Goal: Consume media (video, audio): Consume media (video, audio)

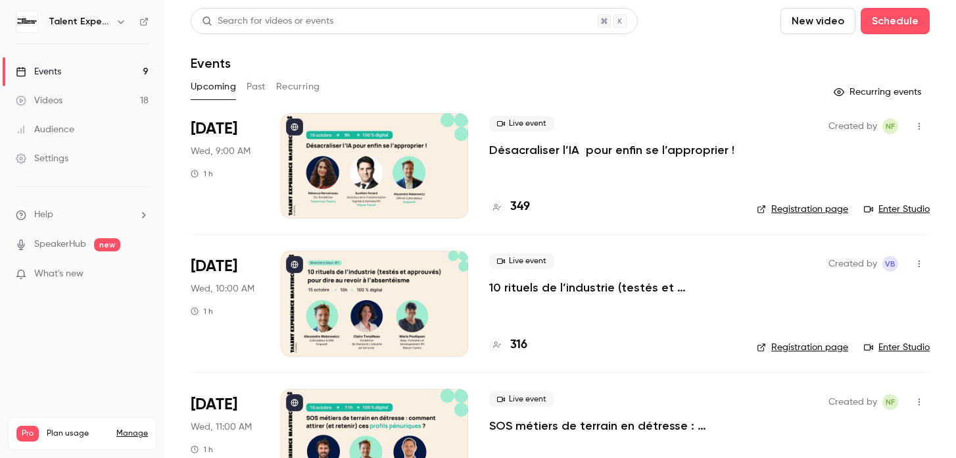
click at [97, 105] on link "Videos 18" at bounding box center [82, 100] width 164 height 29
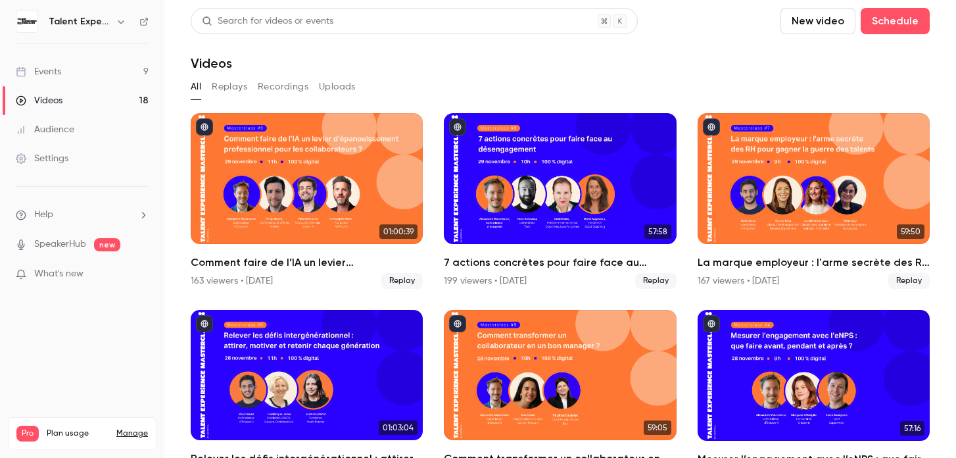
click at [237, 93] on button "Replays" at bounding box center [230, 86] width 36 height 21
click at [197, 86] on button "All" at bounding box center [196, 86] width 11 height 21
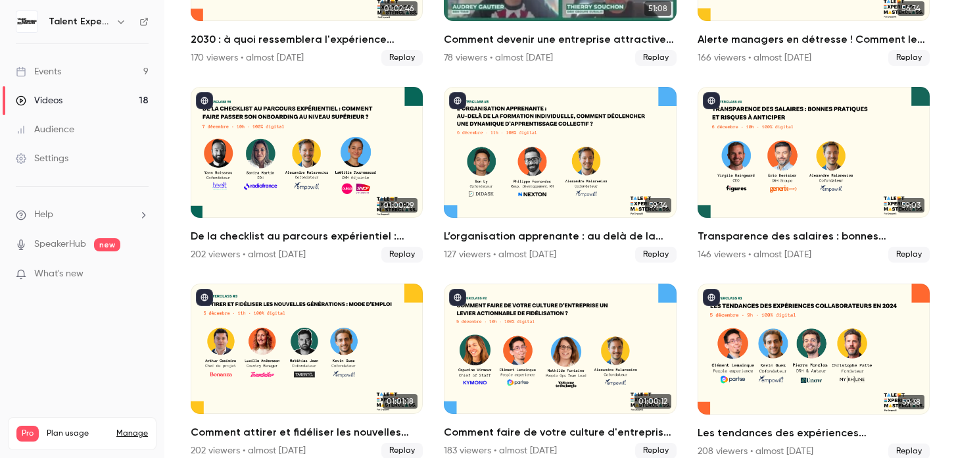
scroll to position [818, 0]
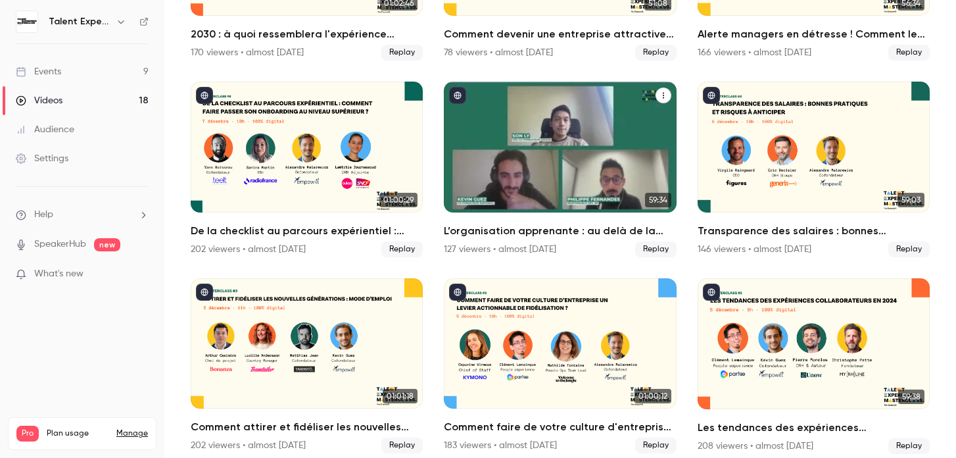
click at [576, 172] on div "L’organisation apprenante : au delà de la formation individuelle, comment décle…" at bounding box center [560, 147] width 232 height 131
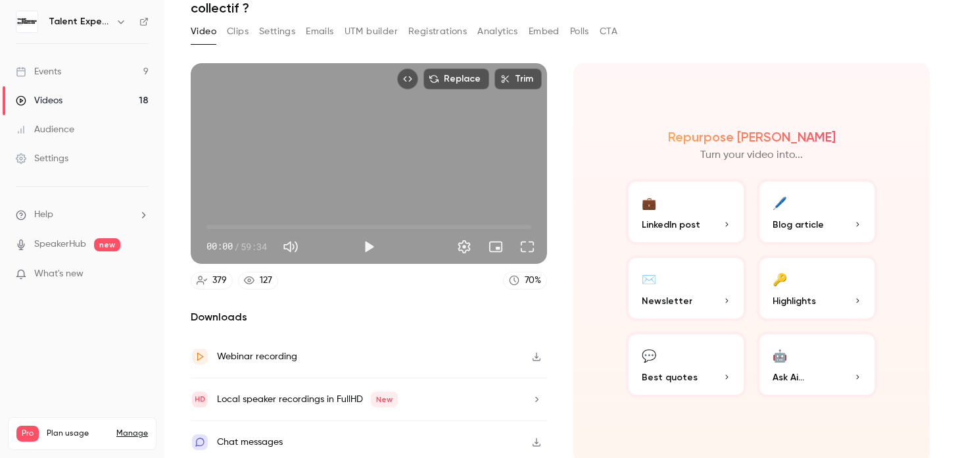
scroll to position [73, 0]
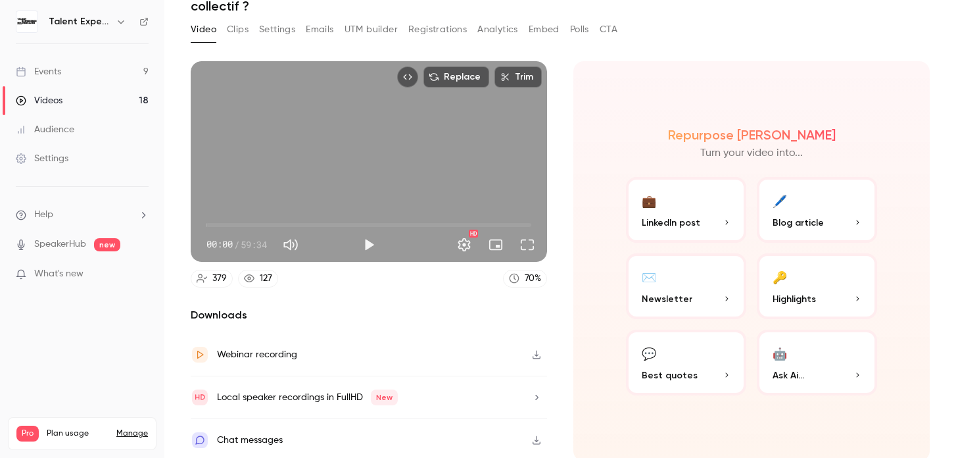
click at [682, 353] on button "💬 Best quotes" at bounding box center [686, 363] width 120 height 66
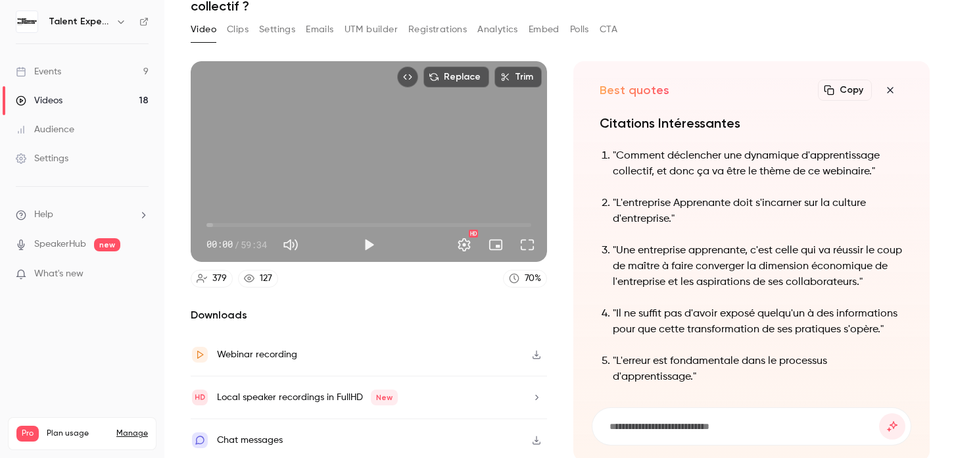
scroll to position [-154, 0]
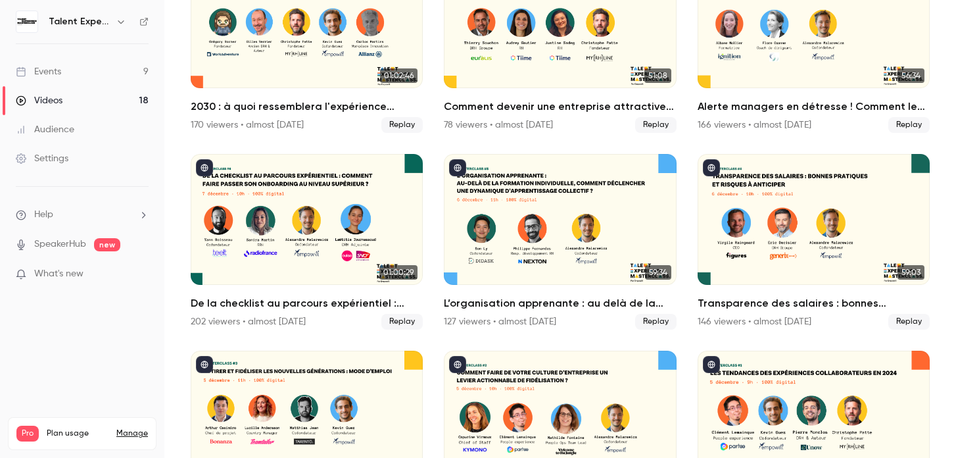
scroll to position [818, 0]
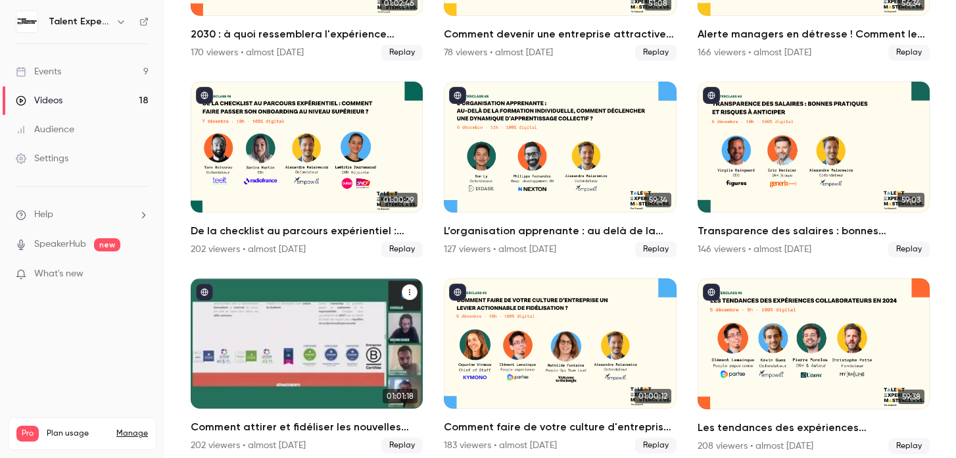
click at [345, 278] on div "Comment attirer et fidéliser les nouvelles générations ?" at bounding box center [307, 343] width 232 height 131
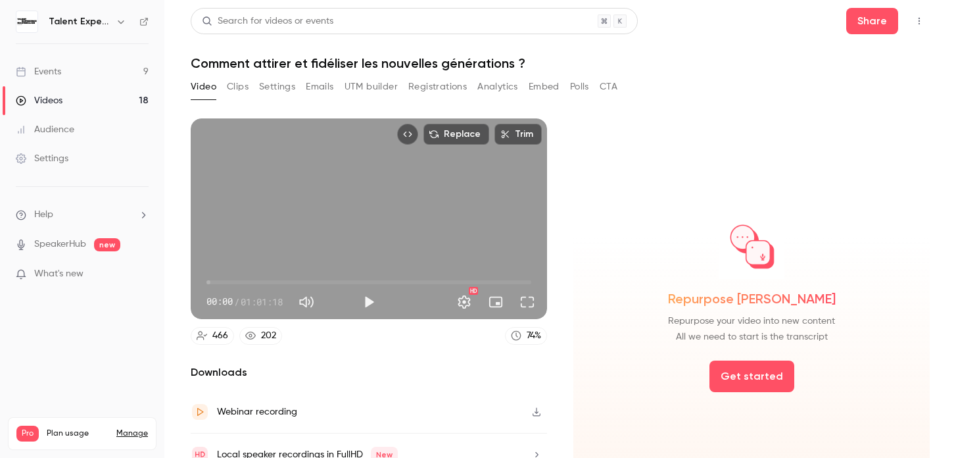
drag, startPoint x: 82, startPoint y: 123, endPoint x: 85, endPoint y: 111, distance: 12.1
click at [82, 122] on link "Audience" at bounding box center [82, 129] width 164 height 29
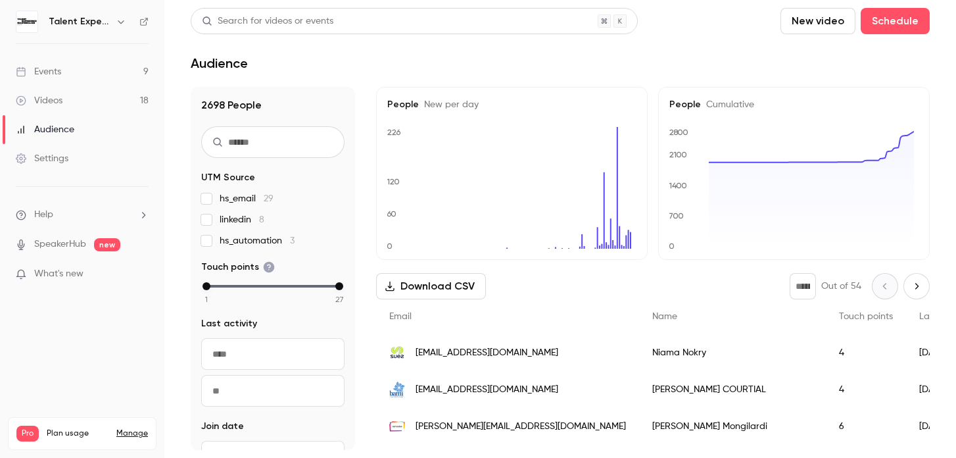
click at [89, 102] on link "Videos 18" at bounding box center [82, 100] width 164 height 29
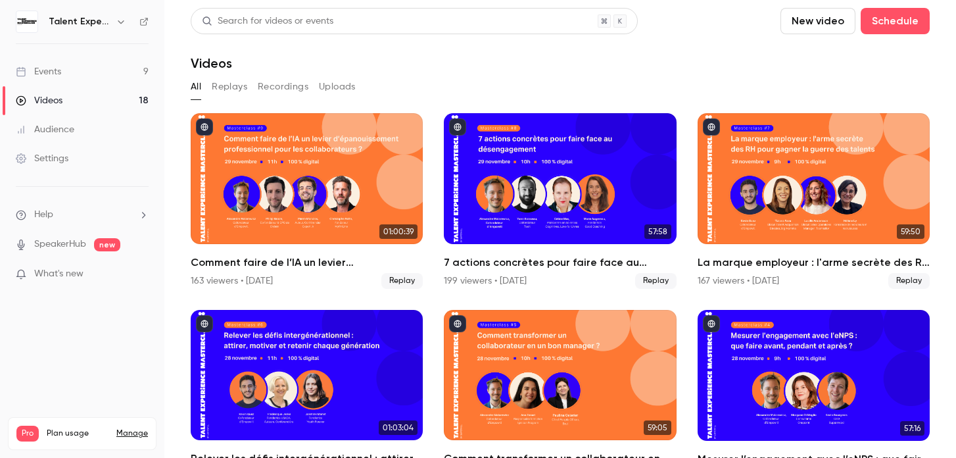
click at [99, 71] on link "Events 9" at bounding box center [82, 71] width 164 height 29
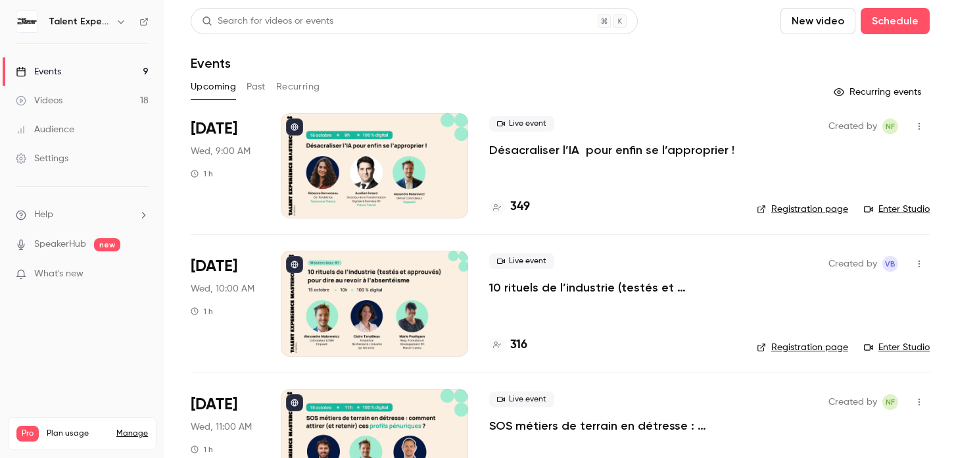
click at [90, 99] on link "Videos 18" at bounding box center [82, 100] width 164 height 29
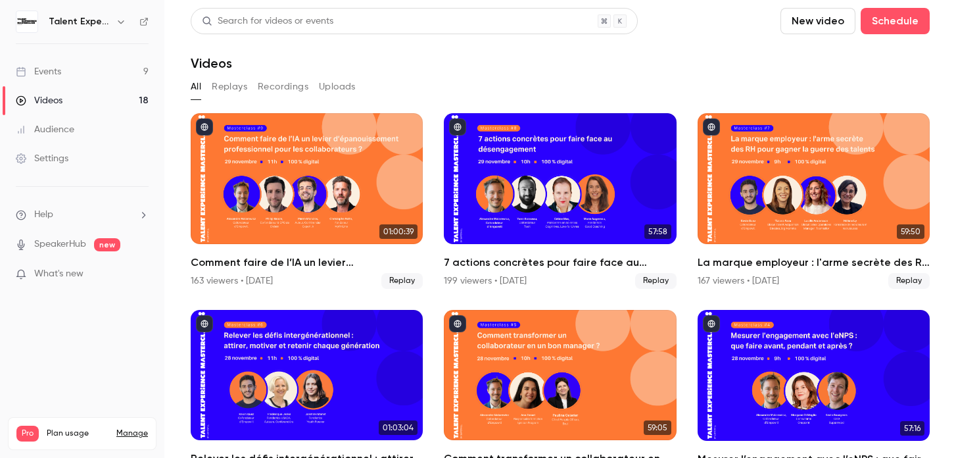
click at [107, 68] on link "Events 9" at bounding box center [82, 71] width 164 height 29
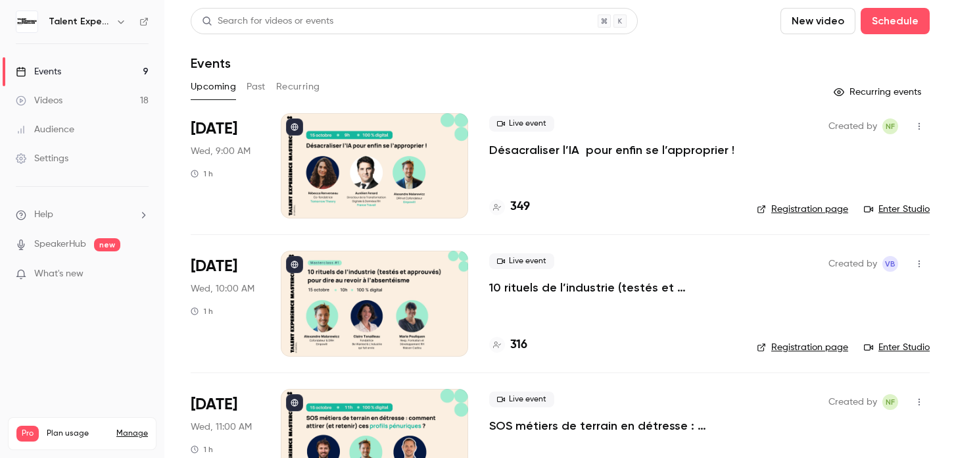
click at [97, 129] on link "Audience" at bounding box center [82, 129] width 164 height 29
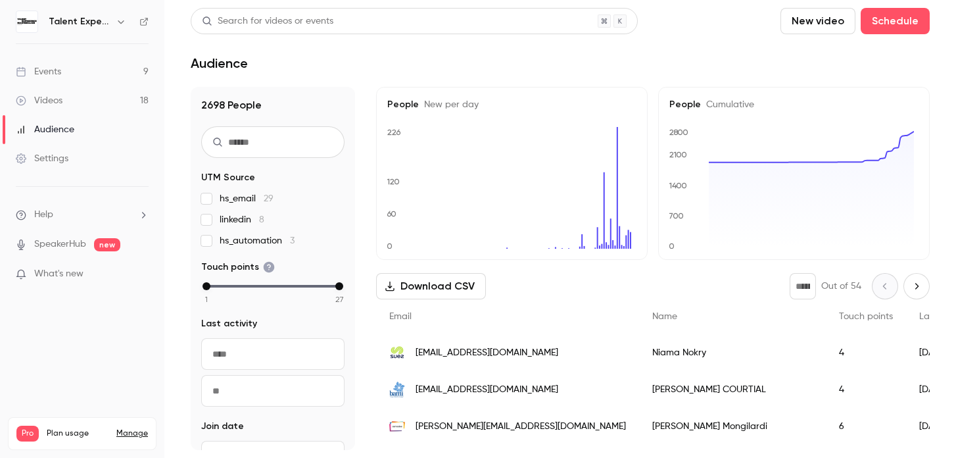
click at [93, 98] on link "Videos 18" at bounding box center [82, 100] width 164 height 29
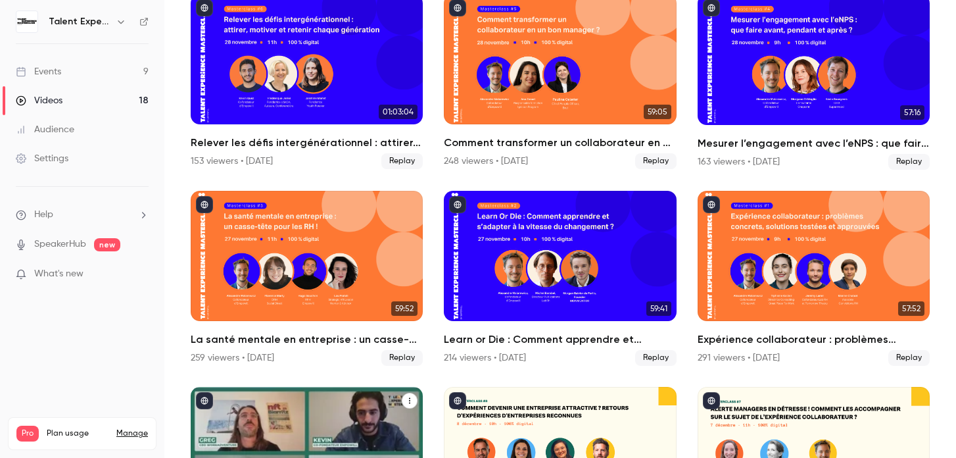
scroll to position [217, 0]
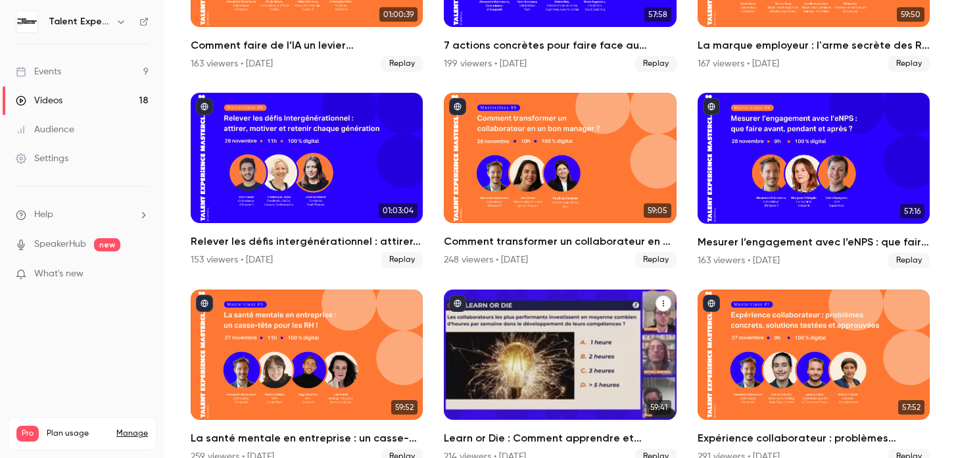
click at [557, 330] on div "Learn or Die : Comment apprendre et s'adapter à la vitesse du changement ?" at bounding box center [560, 354] width 232 height 131
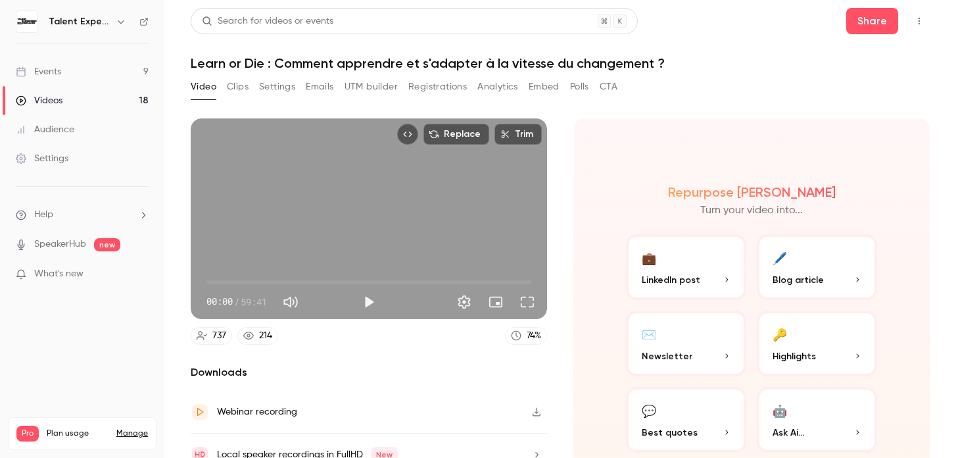
scroll to position [22, 0]
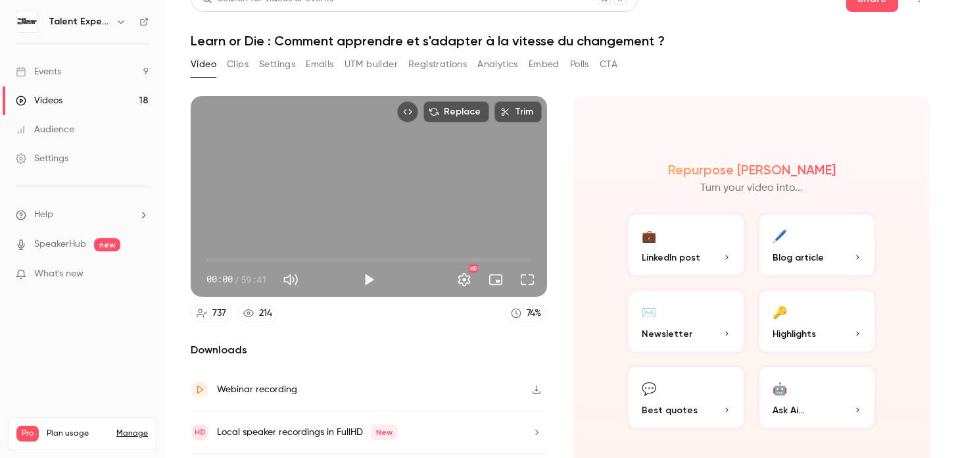
click at [672, 387] on button "💬 Best quotes" at bounding box center [686, 397] width 120 height 66
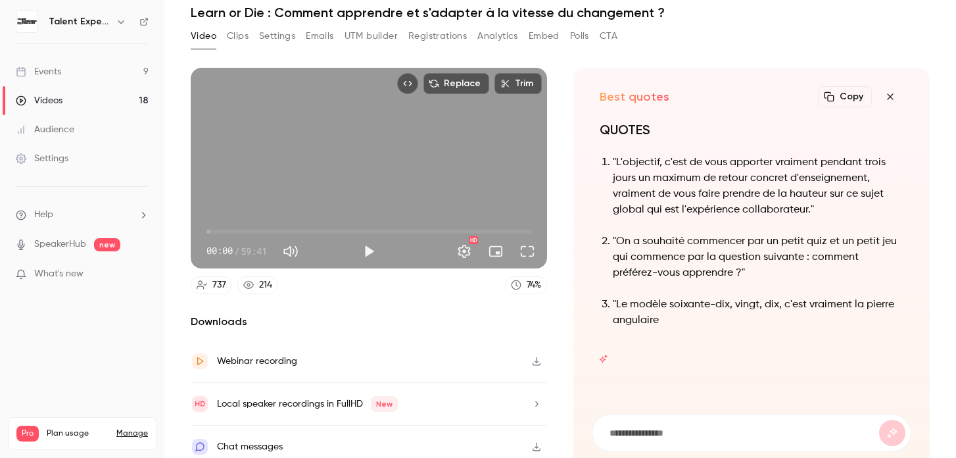
scroll to position [57, 0]
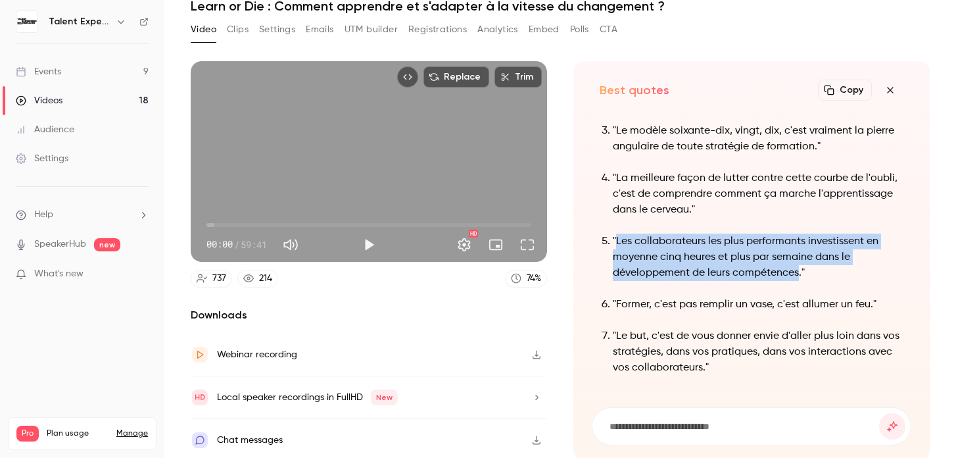
drag, startPoint x: 612, startPoint y: 234, endPoint x: 795, endPoint y: 270, distance: 185.6
click at [795, 270] on p ""Les collaborateurs les plus performants investissent en moyenne cinq heures et…" at bounding box center [758, 257] width 291 height 47
copy p "Les collaborateurs les plus performants investissent en moyenne cinq heures et …"
